Goal: Find contact information: Find contact information

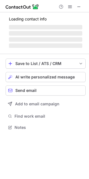
scroll to position [135, 89]
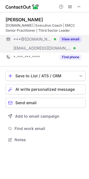
click at [72, 39] on button "View email" at bounding box center [71, 39] width 22 height 6
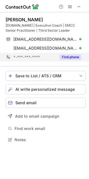
click at [68, 59] on button "Find phone" at bounding box center [71, 57] width 22 height 6
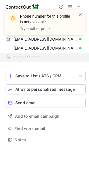
drag, startPoint x: 80, startPoint y: 13, endPoint x: 41, endPoint y: 31, distance: 43.4
click at [79, 13] on span at bounding box center [80, 15] width 4 height 6
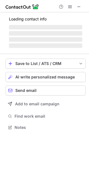
scroll to position [126, 89]
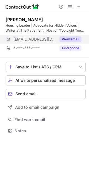
click at [69, 40] on button "View email" at bounding box center [71, 39] width 22 height 6
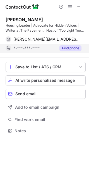
click at [74, 48] on button "Find phone" at bounding box center [71, 48] width 22 height 6
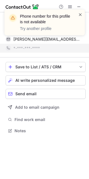
click at [81, 14] on span at bounding box center [80, 15] width 4 height 6
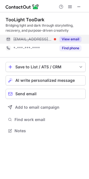
click at [71, 40] on button "View email" at bounding box center [71, 39] width 22 height 6
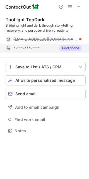
click at [73, 46] on button "Find phone" at bounding box center [71, 48] width 22 height 6
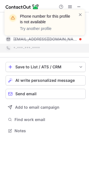
drag, startPoint x: 79, startPoint y: 13, endPoint x: 44, endPoint y: 22, distance: 36.1
click at [78, 13] on span at bounding box center [80, 15] width 4 height 6
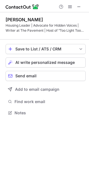
scroll to position [109, 89]
click at [83, 50] on span "save-profile-one-click" at bounding box center [81, 49] width 4 height 4
click at [78, 4] on span at bounding box center [79, 6] width 4 height 4
click at [63, 32] on div "Housing Leader | Advocate for Hidden Voices | Writer at The Pavement | Host of …" at bounding box center [46, 28] width 80 height 10
drag, startPoint x: 53, startPoint y: 31, endPoint x: 32, endPoint y: 0, distance: 37.2
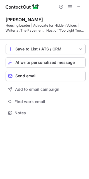
click at [53, 31] on div "Housing Leader | Advocate for Hidden Voices | Writer at The Pavement | Host of …" at bounding box center [46, 28] width 80 height 10
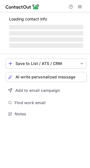
scroll to position [113, 90]
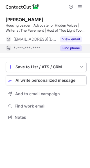
click at [69, 44] on div "Find phone" at bounding box center [68, 48] width 25 height 9
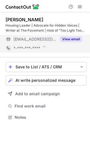
click at [75, 41] on button "View email" at bounding box center [71, 39] width 22 height 6
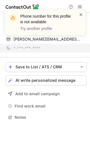
click at [81, 15] on span at bounding box center [80, 15] width 4 height 6
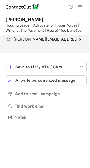
scroll to position [104, 90]
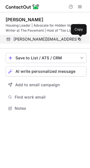
click at [81, 40] on span at bounding box center [79, 39] width 4 height 4
